Goal: Transaction & Acquisition: Purchase product/service

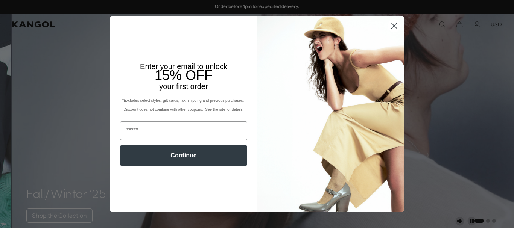
click at [393, 32] on circle "Close dialog" at bounding box center [394, 26] width 12 height 12
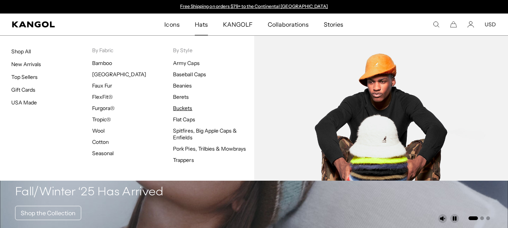
click at [182, 108] on link "Buckets" at bounding box center [182, 108] width 19 height 7
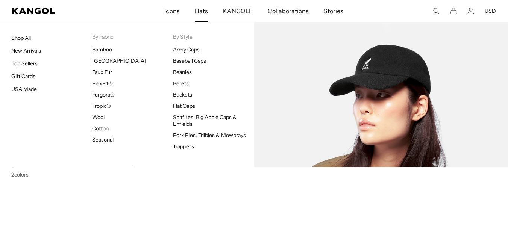
click at [191, 60] on link "Baseball Caps" at bounding box center [189, 61] width 33 height 7
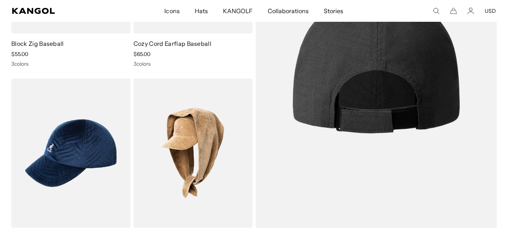
scroll to position [0, 155]
click at [410, 40] on img at bounding box center [377, 61] width 242 height 354
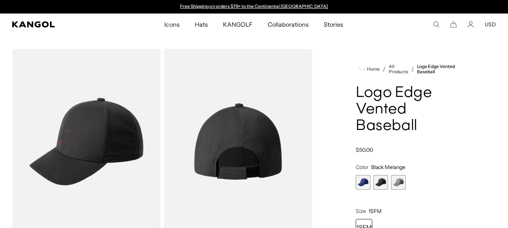
click at [395, 187] on span "3 of 3" at bounding box center [398, 182] width 15 height 15
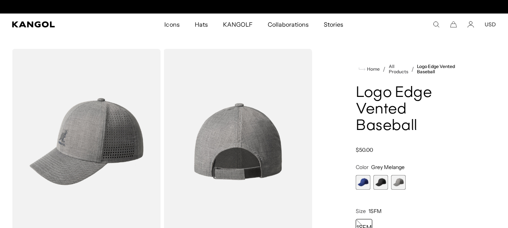
scroll to position [0, 155]
click at [377, 187] on span "2 of 3" at bounding box center [381, 182] width 15 height 15
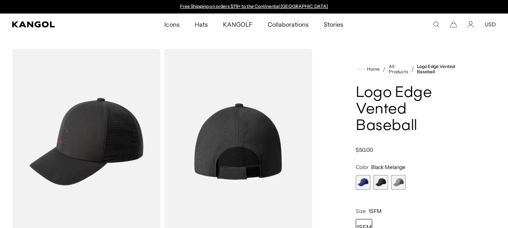
click at [368, 183] on span "1 of 3" at bounding box center [363, 182] width 15 height 15
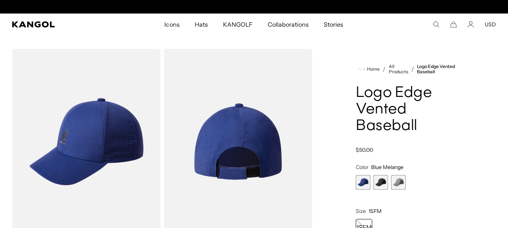
scroll to position [0, 155]
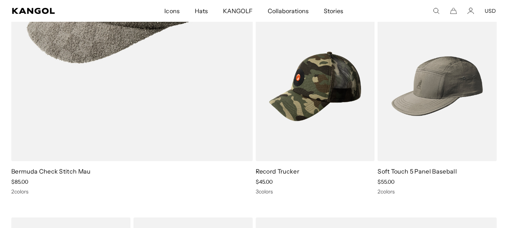
scroll to position [0, 155]
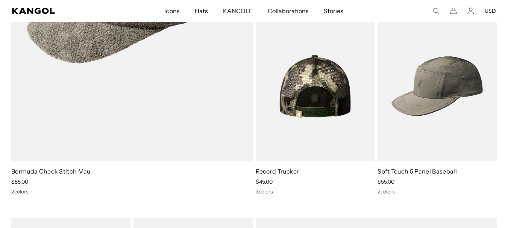
click at [322, 103] on img at bounding box center [315, 87] width 119 height 150
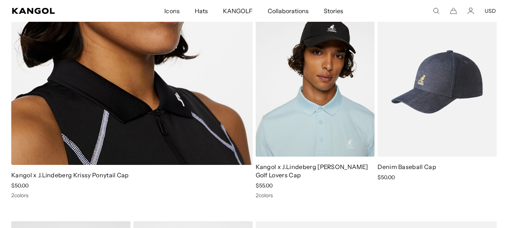
scroll to position [0, 155]
click at [429, 102] on img at bounding box center [437, 82] width 119 height 150
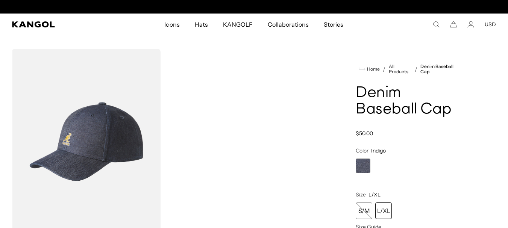
scroll to position [0, 155]
click at [383, 216] on div "L/XL" at bounding box center [383, 211] width 17 height 17
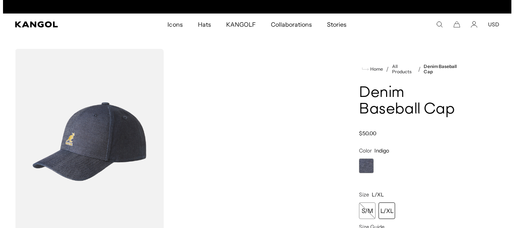
scroll to position [0, 155]
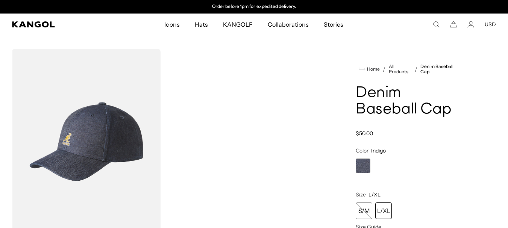
click at [436, 26] on icon "Search here" at bounding box center [436, 24] width 7 height 7
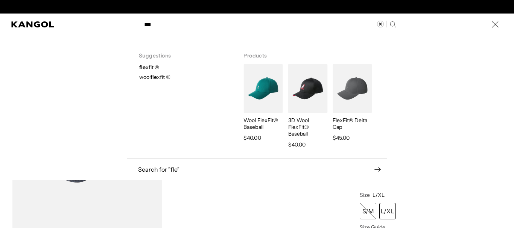
scroll to position [0, 0]
type input "****"
click at [347, 90] on img "Search here" at bounding box center [352, 88] width 39 height 49
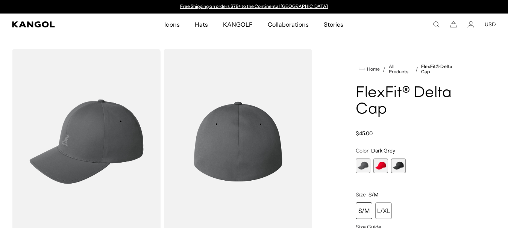
click at [387, 166] on span "2 of 3" at bounding box center [381, 166] width 15 height 15
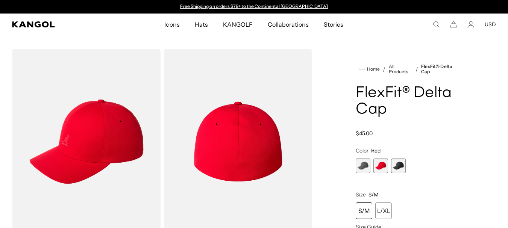
click at [399, 165] on span "3 of 3" at bounding box center [398, 166] width 15 height 15
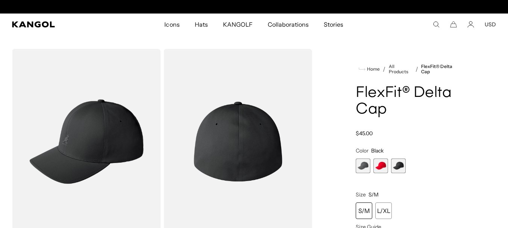
scroll to position [0, 155]
click at [361, 169] on span "1 of 3" at bounding box center [363, 166] width 15 height 15
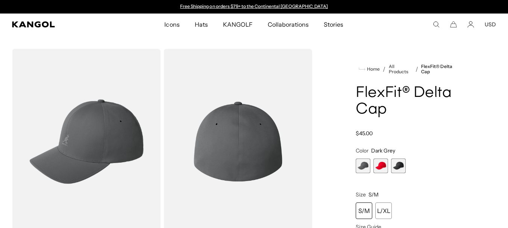
click at [371, 96] on h1 "FlexFit® Delta Cap" at bounding box center [407, 101] width 103 height 33
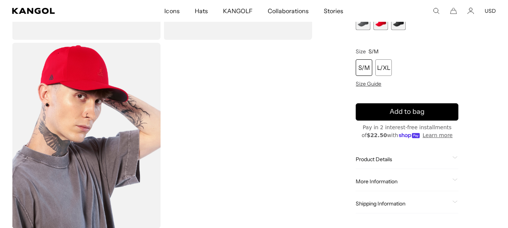
click at [70, 84] on img "Gallery Viewer" at bounding box center [86, 136] width 149 height 186
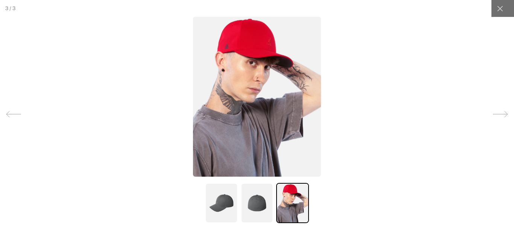
scroll to position [0, 155]
click at [245, 207] on img at bounding box center [257, 203] width 32 height 40
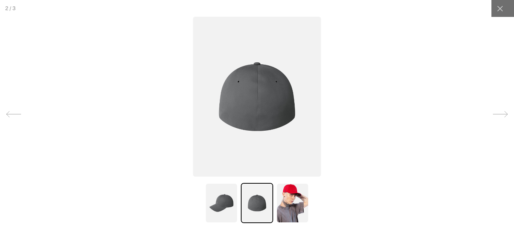
click at [205, 208] on img at bounding box center [221, 203] width 32 height 40
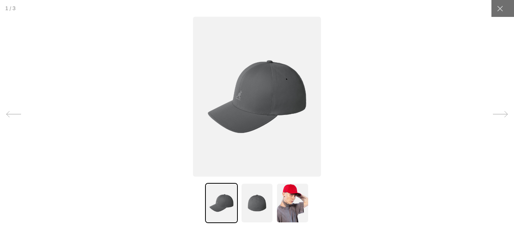
click at [294, 210] on img at bounding box center [292, 203] width 32 height 40
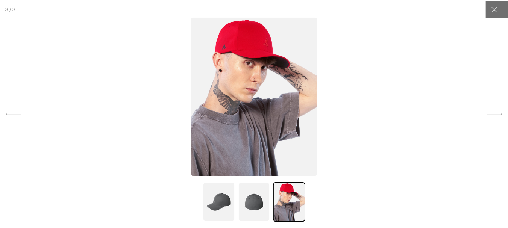
scroll to position [0, 155]
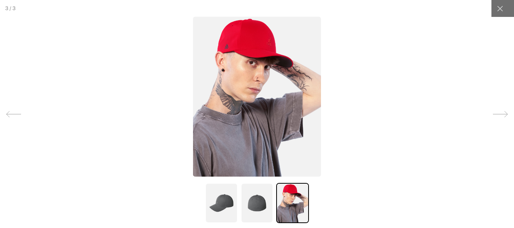
click at [503, 14] on div at bounding box center [502, 8] width 23 height 17
click at [497, 10] on icon at bounding box center [500, 9] width 6 height 6
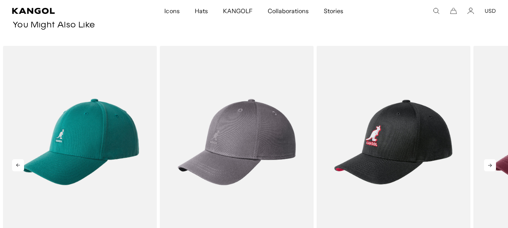
click at [488, 164] on icon at bounding box center [490, 166] width 12 height 12
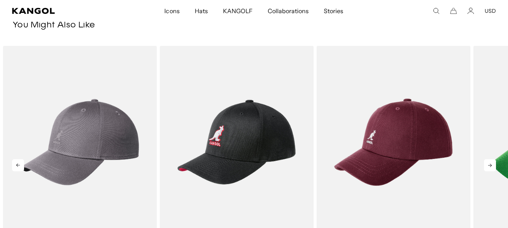
click at [488, 164] on icon at bounding box center [490, 166] width 12 height 12
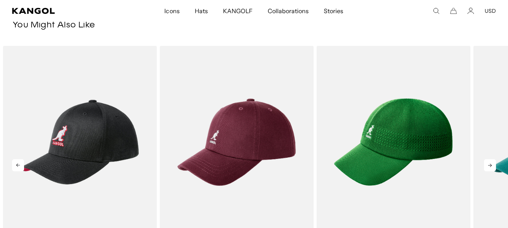
click at [488, 164] on icon at bounding box center [490, 166] width 12 height 12
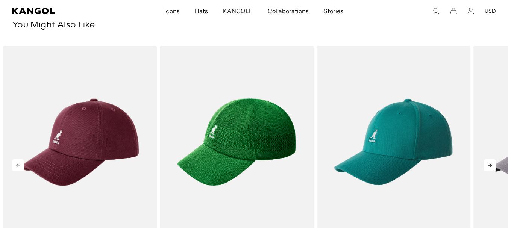
click at [488, 164] on icon at bounding box center [490, 166] width 12 height 12
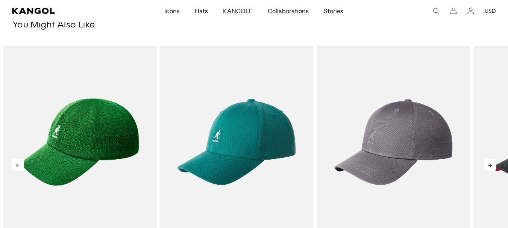
click at [488, 164] on icon at bounding box center [490, 166] width 12 height 12
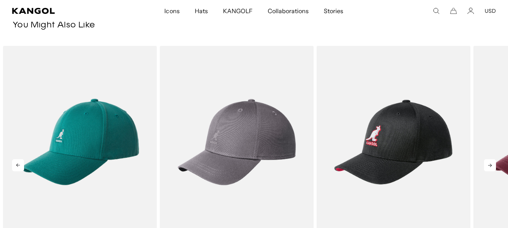
scroll to position [0, 155]
click at [488, 164] on icon at bounding box center [490, 166] width 12 height 12
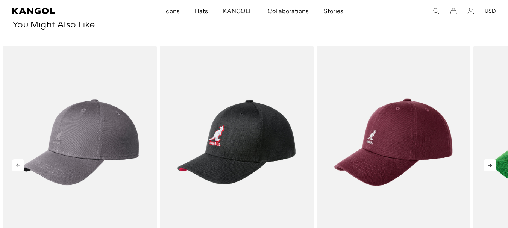
click at [488, 164] on icon at bounding box center [490, 166] width 12 height 12
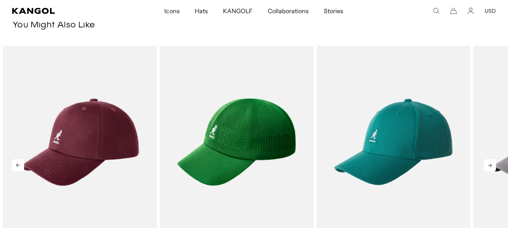
click at [488, 164] on icon at bounding box center [490, 166] width 12 height 12
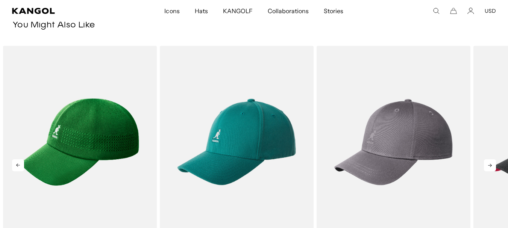
click at [488, 164] on icon at bounding box center [490, 166] width 12 height 12
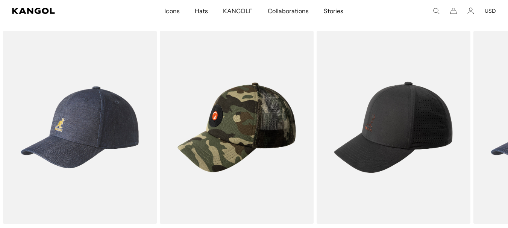
scroll to position [0, 0]
